Goal: Task Accomplishment & Management: Use online tool/utility

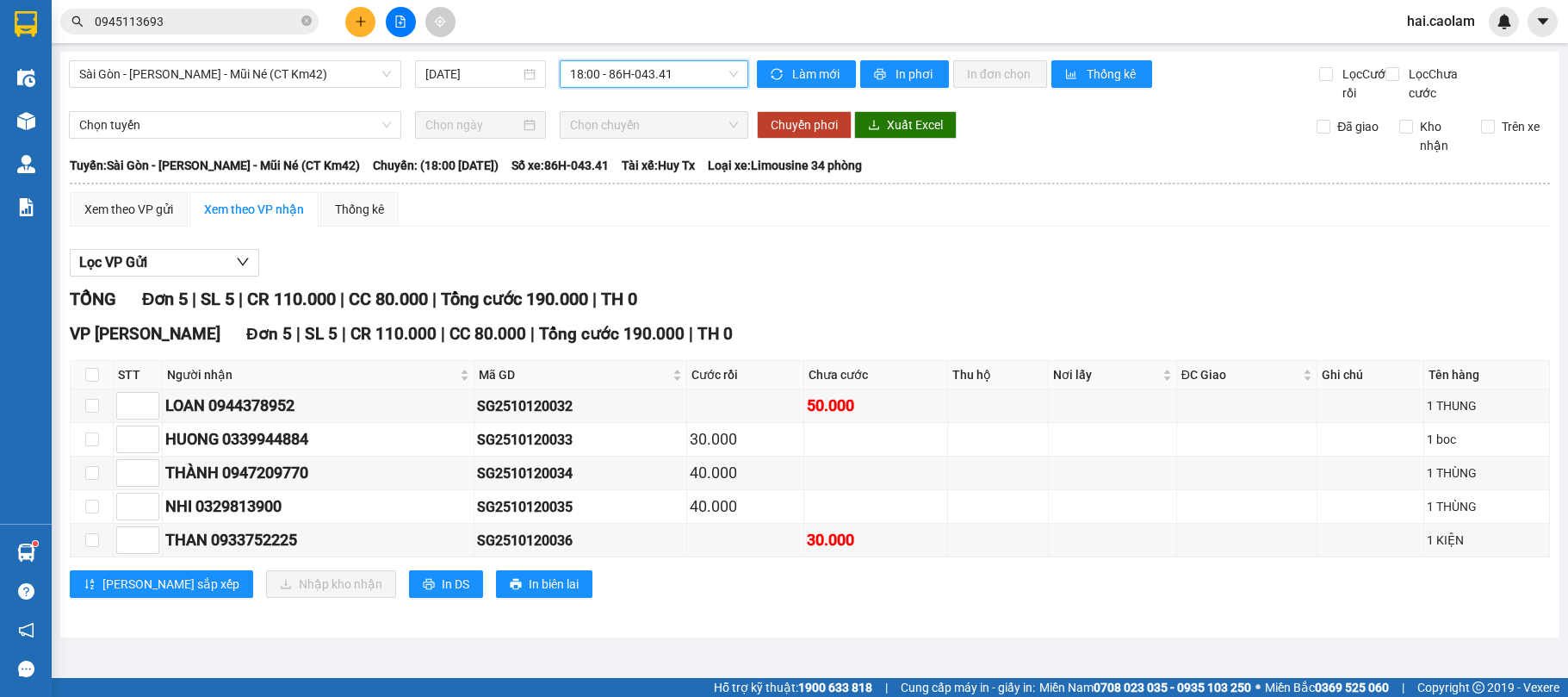
click at [672, 75] on span "18:00 - 86H-043.41" at bounding box center [654, 73] width 168 height 25
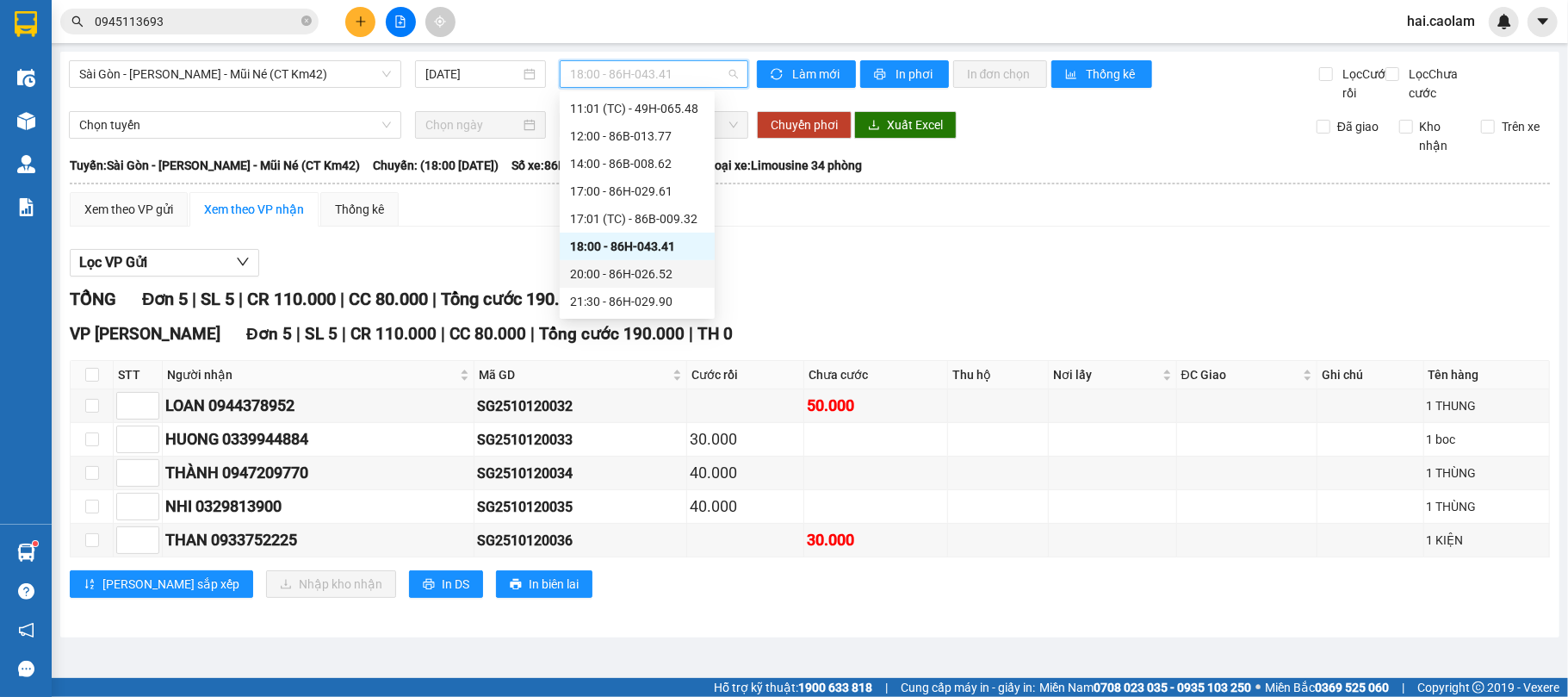
click at [646, 270] on div "20:00 - 86H-026.52" at bounding box center [637, 274] width 135 height 19
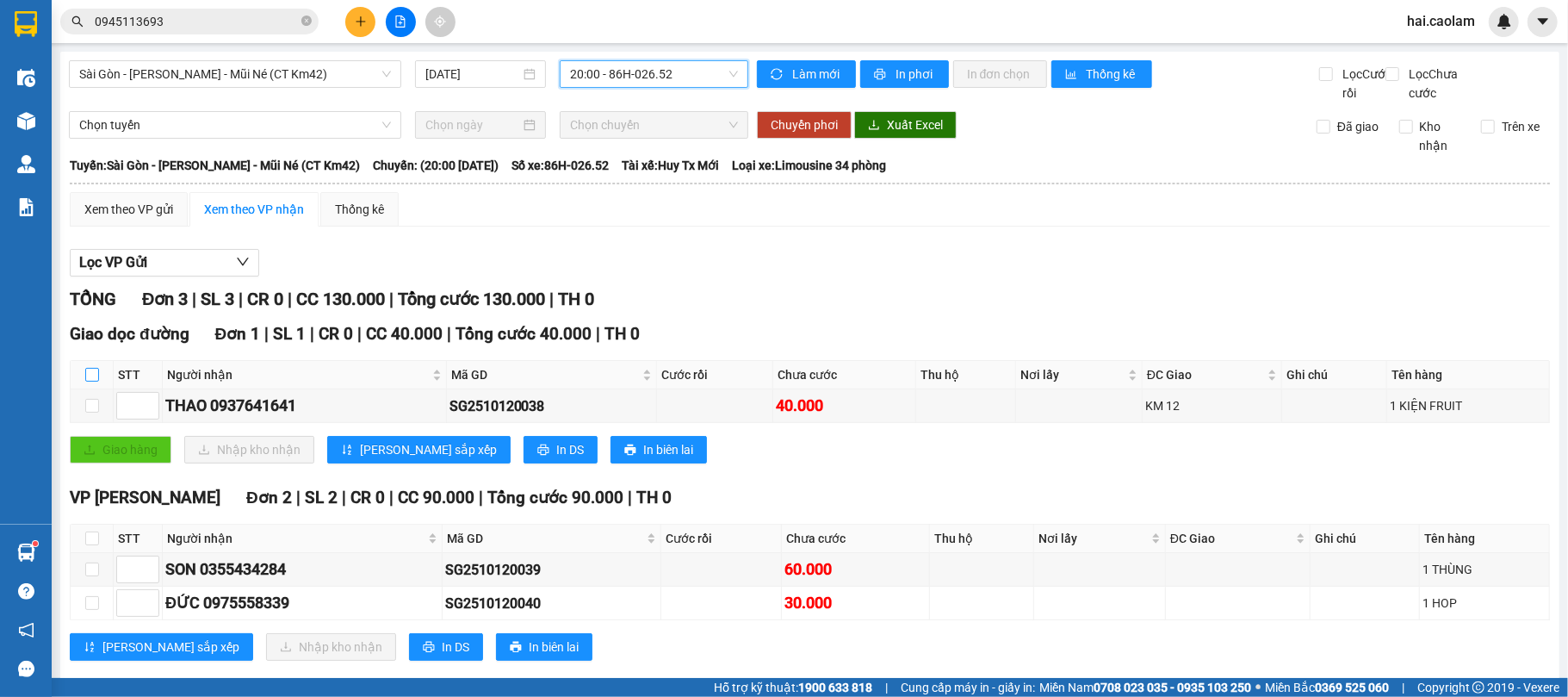
click at [87, 381] on input "checkbox" at bounding box center [92, 374] width 14 height 14
checkbox input "true"
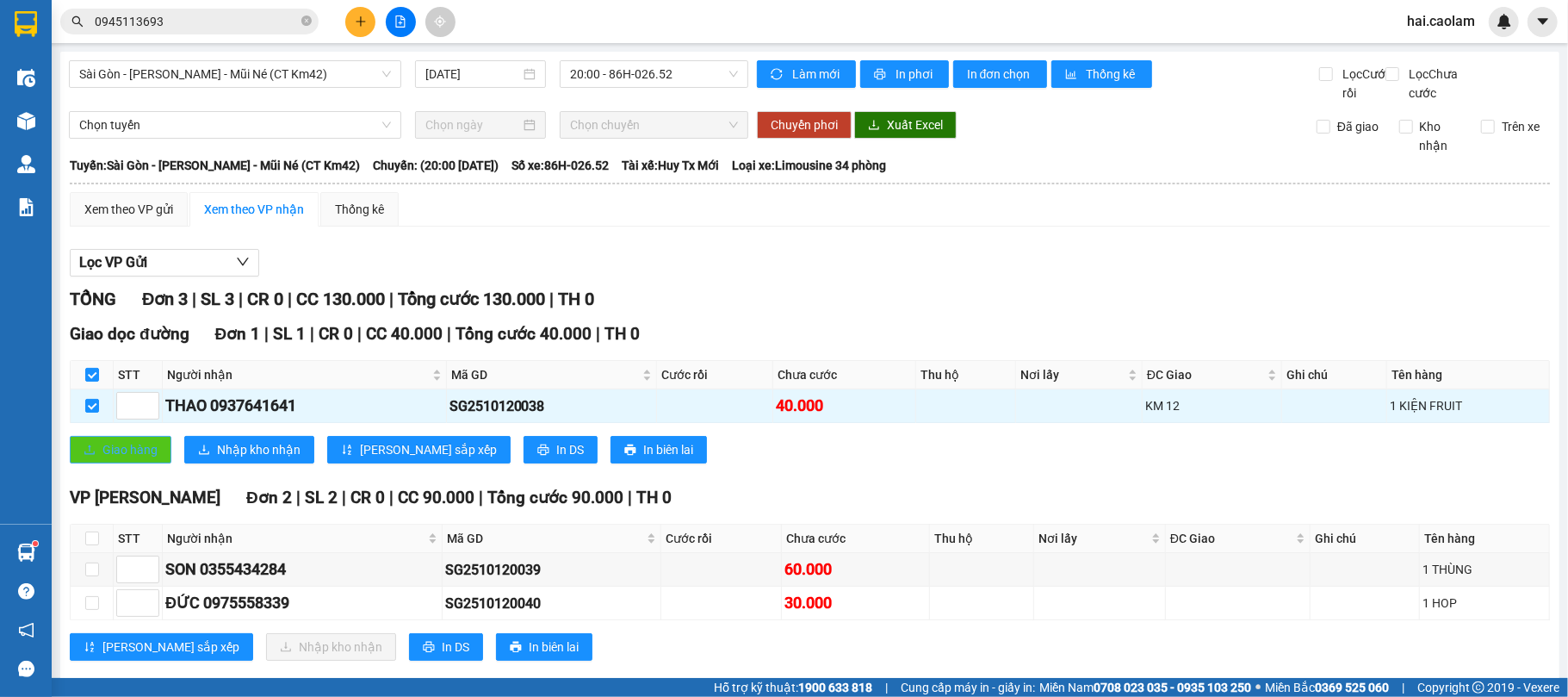
click at [127, 459] on span "Giao hàng" at bounding box center [130, 449] width 56 height 19
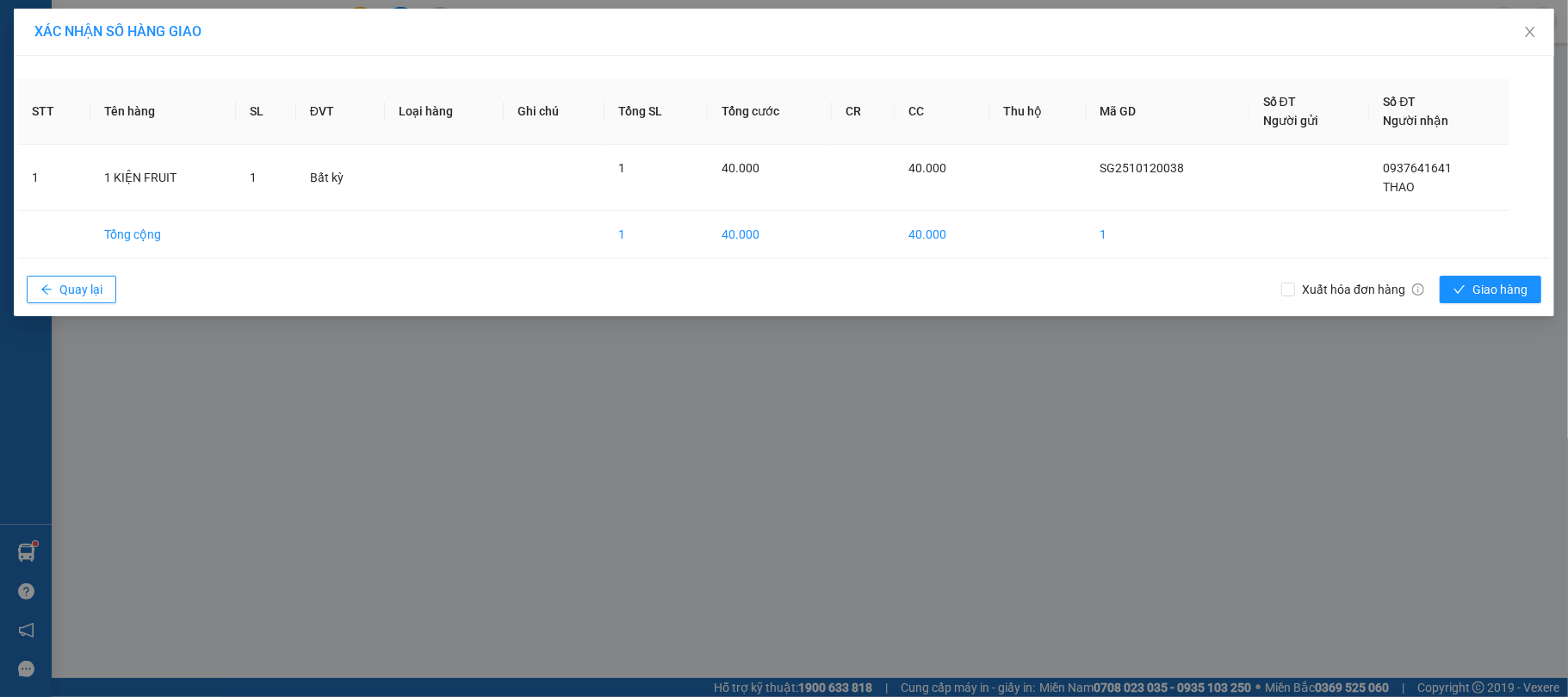
click at [1478, 305] on div "Xuất hóa đơn hàng Giao hàng" at bounding box center [1415, 289] width 268 height 45
click at [1486, 293] on span "Giao hàng" at bounding box center [1500, 289] width 56 height 19
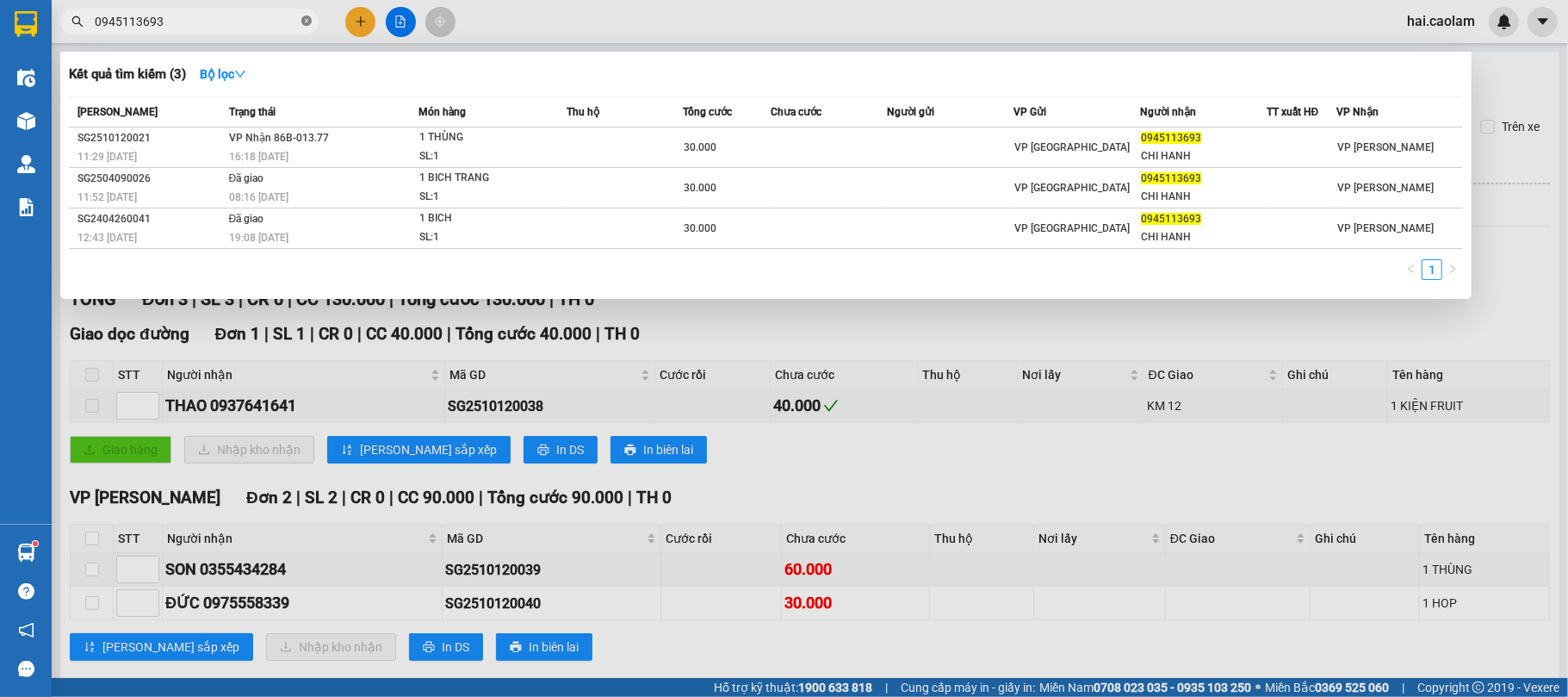
click at [305, 21] on icon "close-circle" at bounding box center [306, 20] width 10 height 10
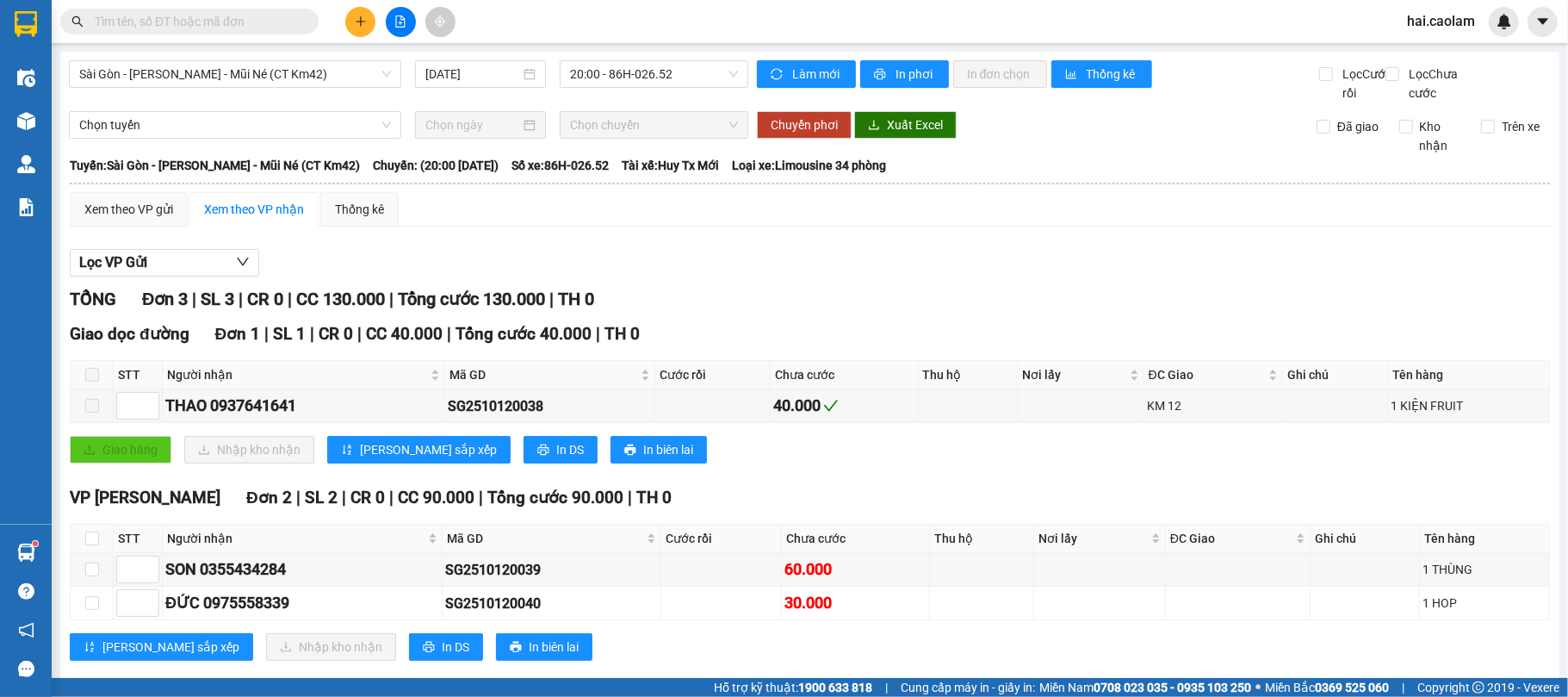
click at [283, 21] on input "text" at bounding box center [197, 22] width 203 height 19
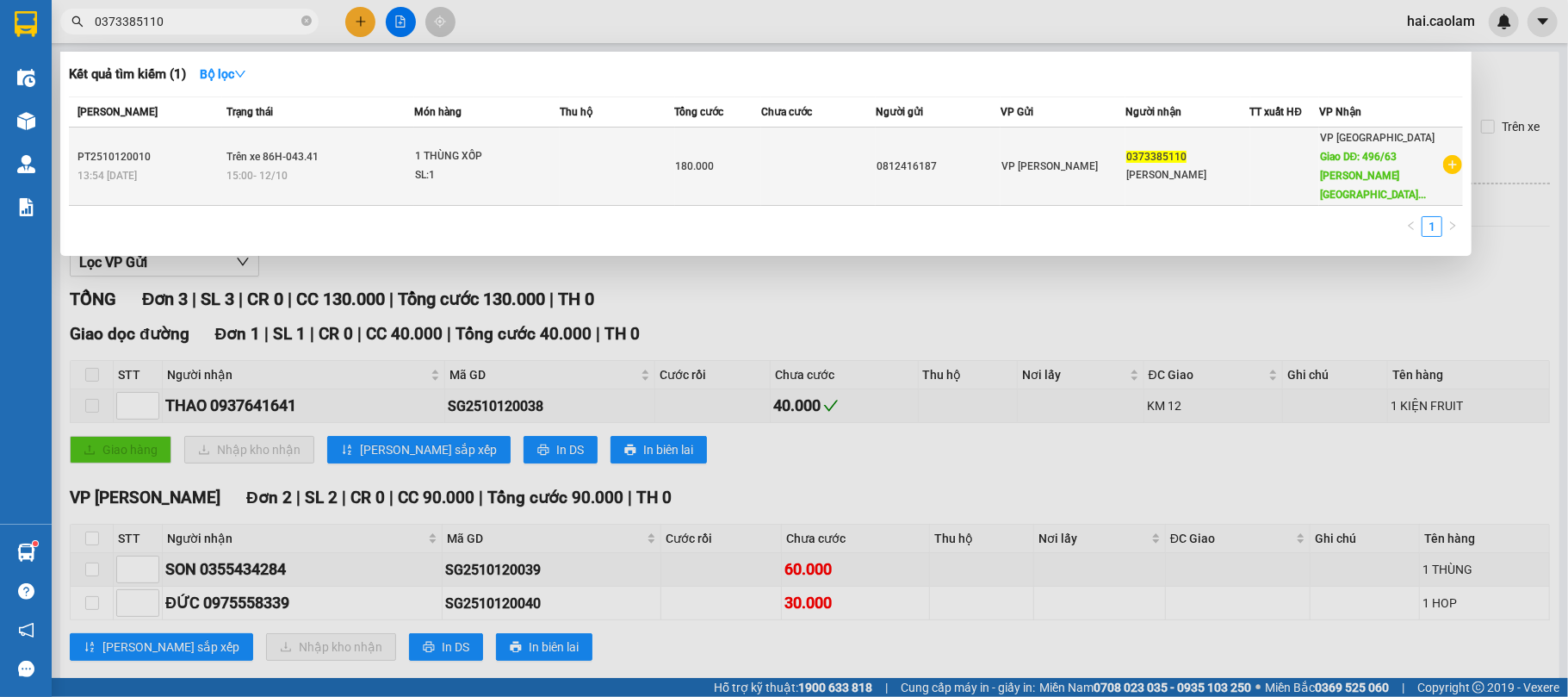
type input "0373385110"
click at [434, 166] on div "SL: 1" at bounding box center [479, 175] width 129 height 19
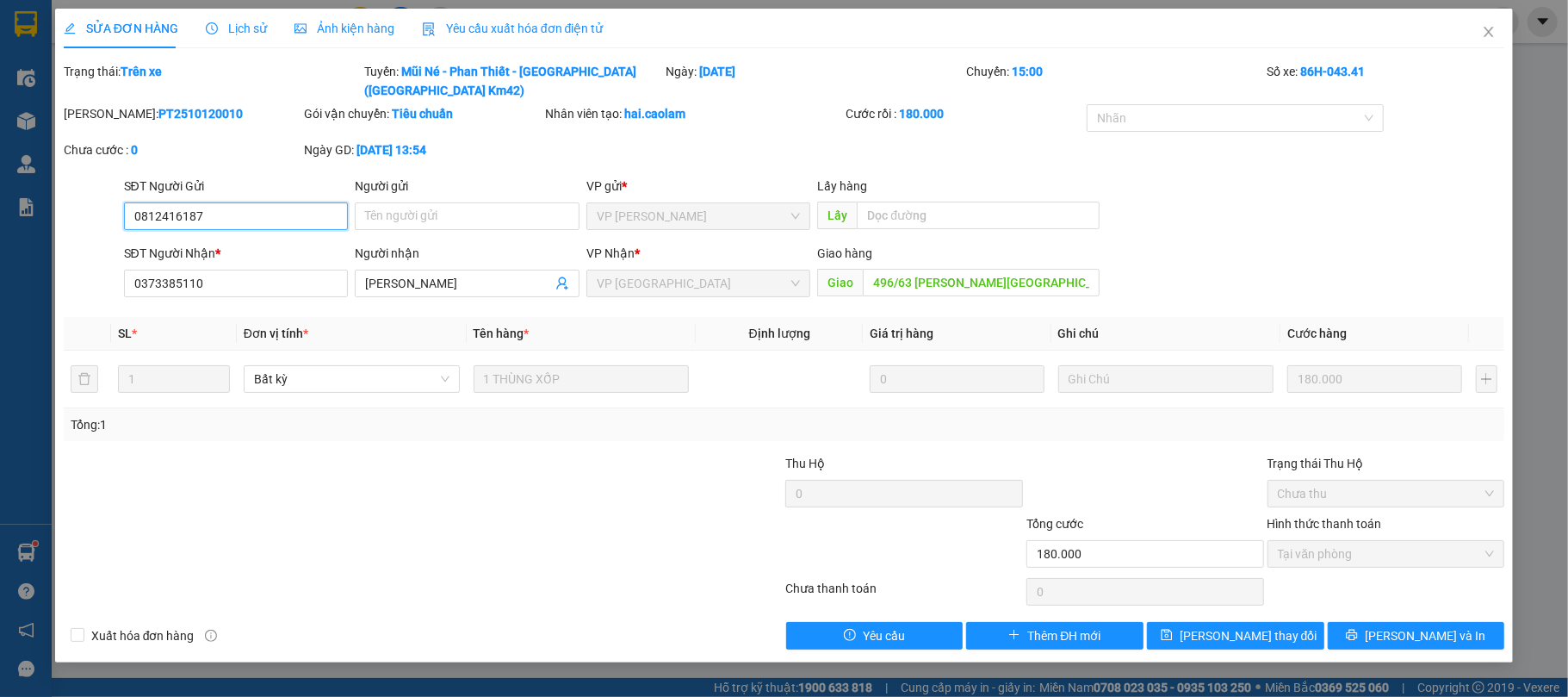
type input "0812416187"
type input "0373385110"
type input "496/63 [PERSON_NAME][GEOGRAPHIC_DATA], Phường 6, Gò Vấp"
type input "180.000"
click at [1044, 268] on input "496/63 [PERSON_NAME][GEOGRAPHIC_DATA], Phường 6, Gò Vấp" at bounding box center [980, 282] width 236 height 27
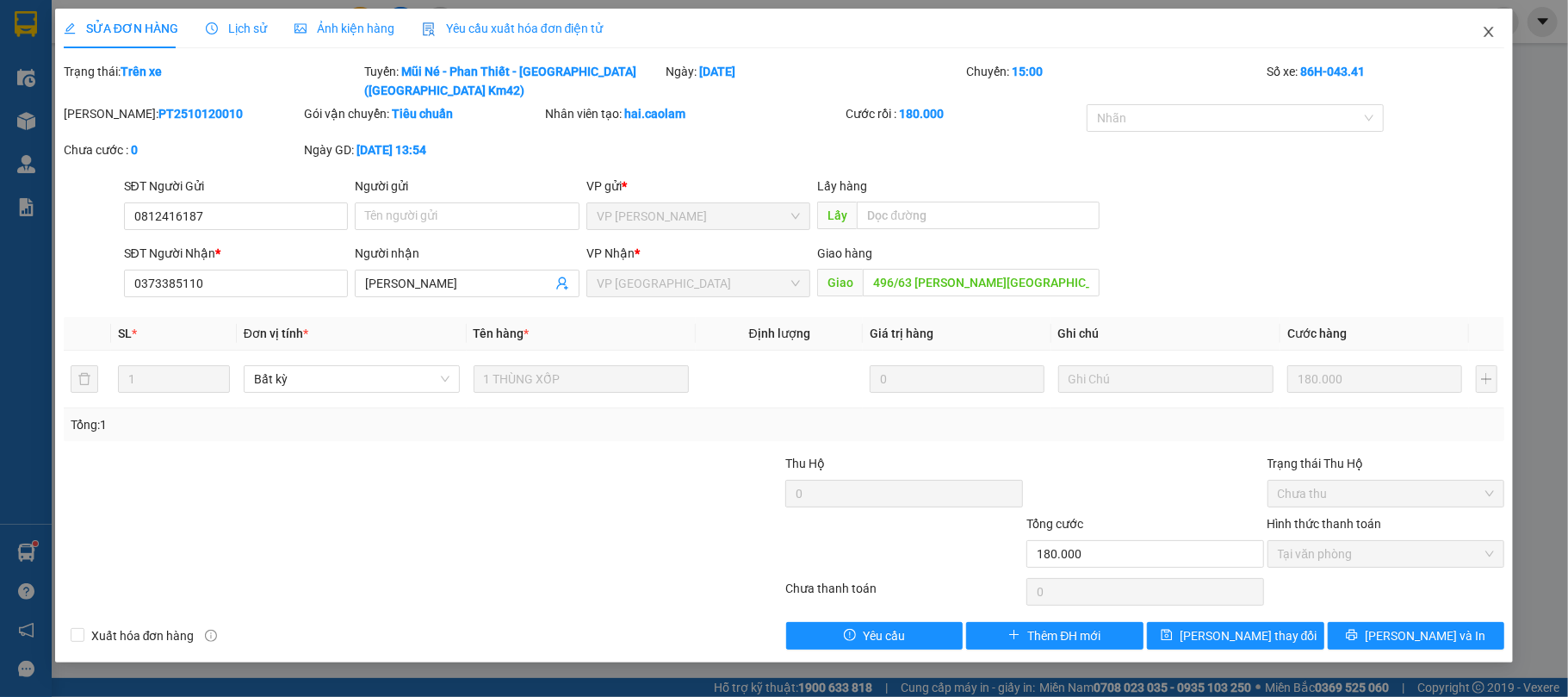
click at [1492, 41] on span "Close" at bounding box center [1488, 32] width 48 height 48
